Goal: Task Accomplishment & Management: Use online tool/utility

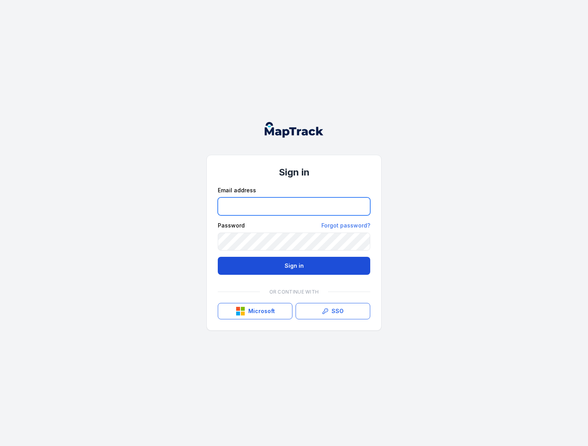
type input "**********"
click at [250, 262] on button "Sign in" at bounding box center [294, 266] width 153 height 18
